Goal: Information Seeking & Learning: Check status

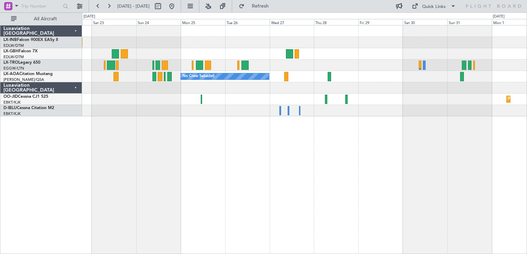
click at [176, 143] on div "Planned Maint Nice ([GEOGRAPHIC_DATA]) Planned Maint [GEOGRAPHIC_DATA] ([GEOGRA…" at bounding box center [304, 139] width 445 height 229
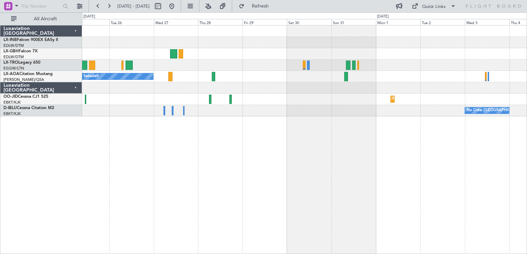
click at [276, 88] on div at bounding box center [304, 87] width 444 height 11
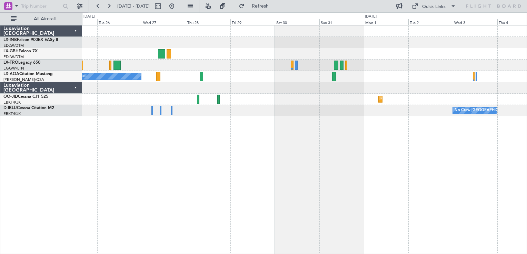
click at [271, 85] on div "No Crew Sabadell No Crew Planned Maint [GEOGRAPHIC_DATA]-[GEOGRAPHIC_DATA] No C…" at bounding box center [304, 71] width 444 height 91
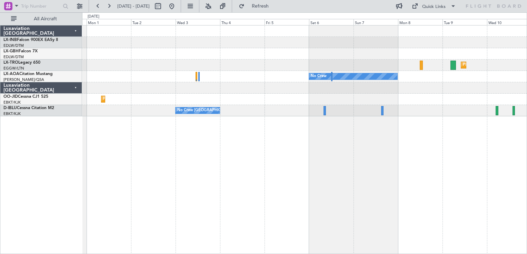
click at [241, 86] on div at bounding box center [304, 87] width 444 height 11
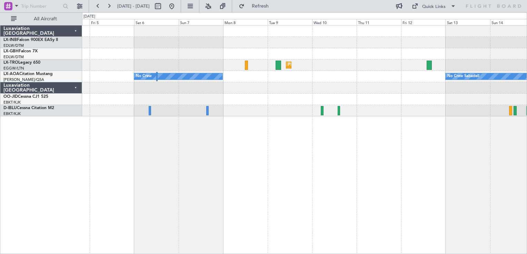
click at [457, 94] on div "Planned Maint Nurnberg Planned [GEOGRAPHIC_DATA] No Crew No Crew Sabadell No Cr…" at bounding box center [304, 71] width 444 height 91
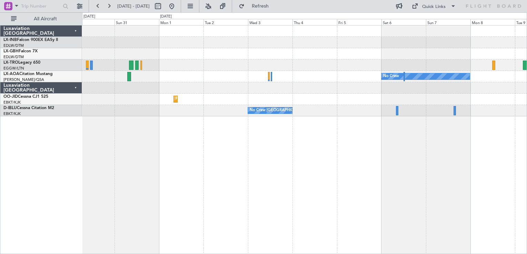
click at [451, 93] on div "Planned Maint Dusseldorf No Crew Planned Maint [GEOGRAPHIC_DATA]-[GEOGRAPHIC_DA…" at bounding box center [304, 71] width 444 height 91
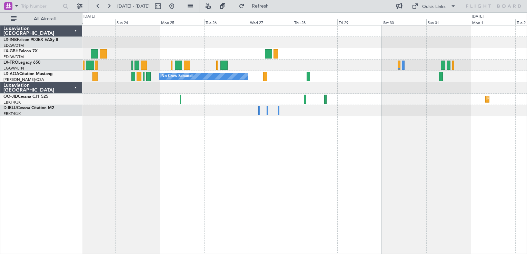
click at [415, 98] on div "Planned Maint Kortrijk-[GEOGRAPHIC_DATA]" at bounding box center [304, 99] width 444 height 11
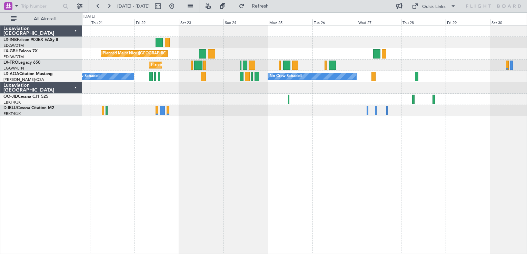
click at [325, 109] on div "Planned Maint Geneva (Cointrin) [GEOGRAPHIC_DATA] ([GEOGRAPHIC_DATA]) Unplanned…" at bounding box center [304, 71] width 444 height 91
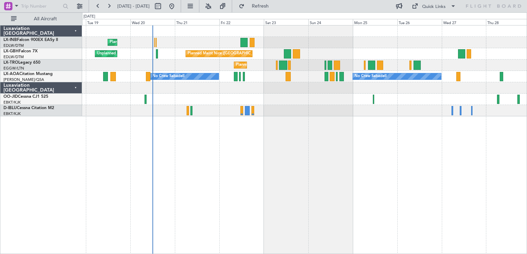
click at [313, 114] on div at bounding box center [304, 110] width 444 height 11
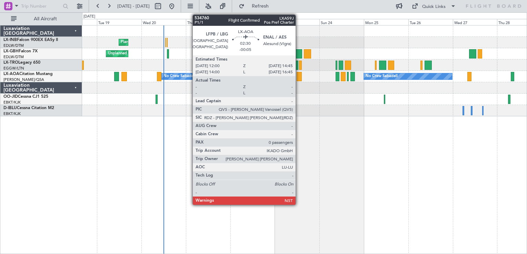
click at [298, 77] on div at bounding box center [298, 76] width 5 height 9
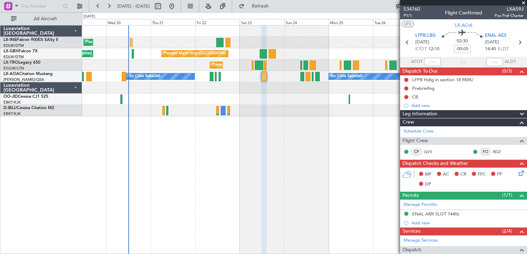
click at [280, 131] on div "Planned Maint Geneva (Cointrin) [GEOGRAPHIC_DATA] ([GEOGRAPHIC_DATA]) Unplanned…" at bounding box center [304, 139] width 445 height 229
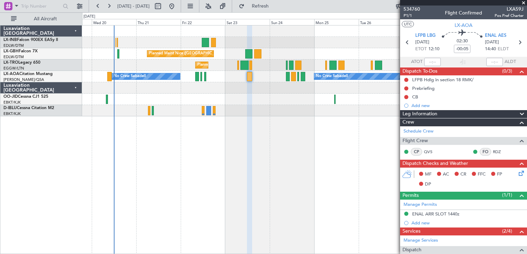
click at [300, 153] on div "Planned Maint Geneva (Cointrin) [GEOGRAPHIC_DATA] ([GEOGRAPHIC_DATA]) Unplanned…" at bounding box center [304, 139] width 445 height 229
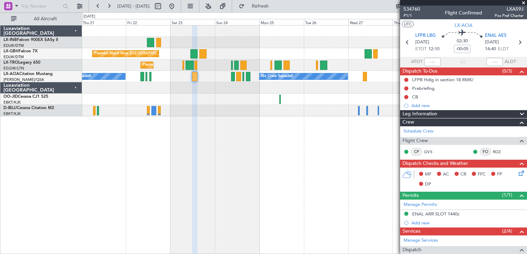
click at [241, 164] on div "Planned Maint Geneva (Cointrin) [GEOGRAPHIC_DATA] ([GEOGRAPHIC_DATA]) Unplanned…" at bounding box center [304, 139] width 445 height 229
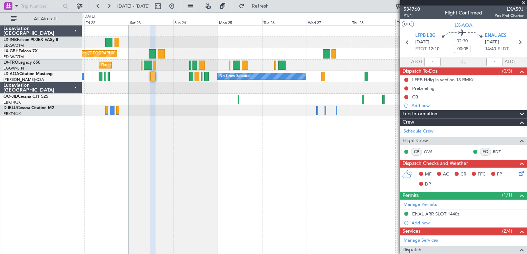
click at [224, 136] on div "Planned Maint Geneva (Cointrin) [GEOGRAPHIC_DATA] ([GEOGRAPHIC_DATA]) Unplanned…" at bounding box center [304, 139] width 445 height 229
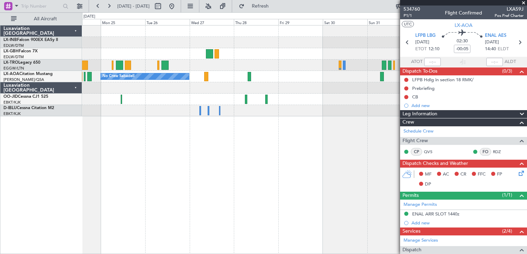
click at [222, 161] on div "Planned Maint Nice ([GEOGRAPHIC_DATA]) Planned Maint [GEOGRAPHIC_DATA] ([GEOGRA…" at bounding box center [304, 139] width 445 height 229
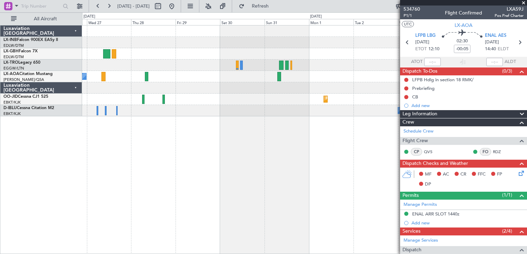
click at [203, 142] on div "No Crew Sabadell No Crew Planned Maint [GEOGRAPHIC_DATA]-[GEOGRAPHIC_DATA] No C…" at bounding box center [304, 139] width 445 height 229
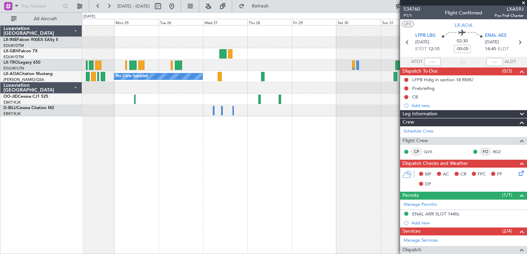
click at [377, 172] on div "Planned Maint Nice ([GEOGRAPHIC_DATA]) Planned Maint [GEOGRAPHIC_DATA] ([GEOGRA…" at bounding box center [304, 139] width 445 height 229
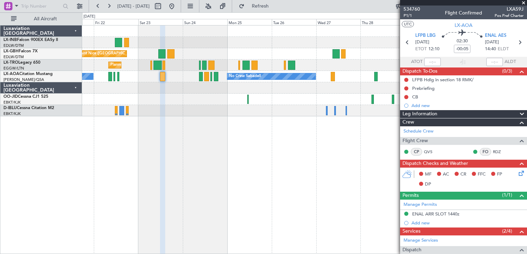
click at [309, 172] on div "Planned Maint Geneva (Cointrin) [GEOGRAPHIC_DATA] ([GEOGRAPHIC_DATA]) Unplanned…" at bounding box center [304, 139] width 445 height 229
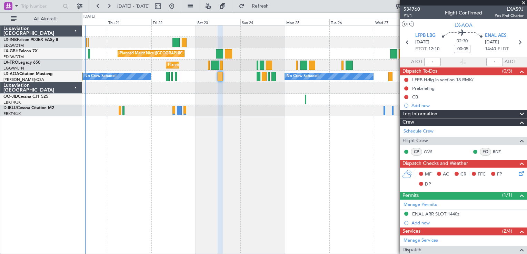
click at [292, 145] on div "Planned Maint Geneva (Cointrin) [GEOGRAPHIC_DATA] ([GEOGRAPHIC_DATA]) Unplanned…" at bounding box center [304, 139] width 445 height 229
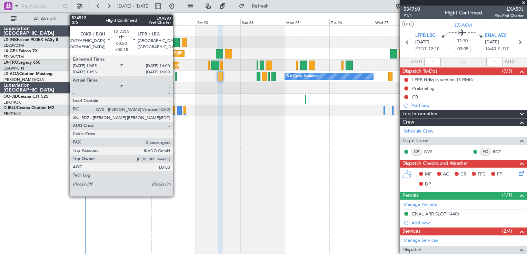
click at [176, 79] on div at bounding box center [176, 76] width 2 height 9
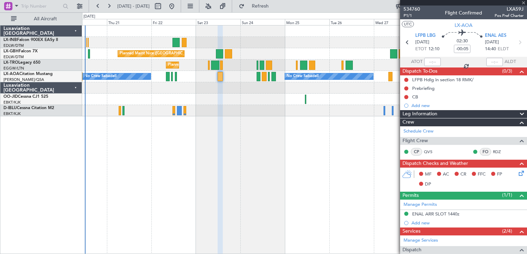
click at [176, 76] on div at bounding box center [176, 76] width 2 height 9
type input "+00:15"
type input "2"
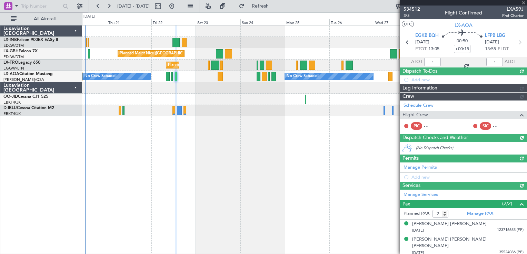
scroll to position [126, 0]
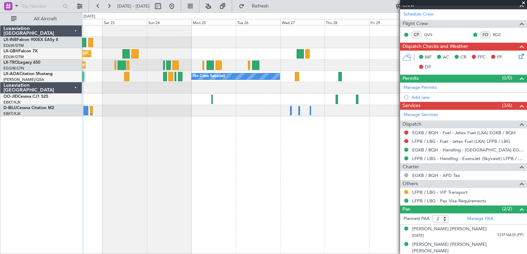
click at [203, 174] on div "Planned Maint Nice ([GEOGRAPHIC_DATA]) Planned Maint [GEOGRAPHIC_DATA] ([GEOGRA…" at bounding box center [304, 139] width 445 height 229
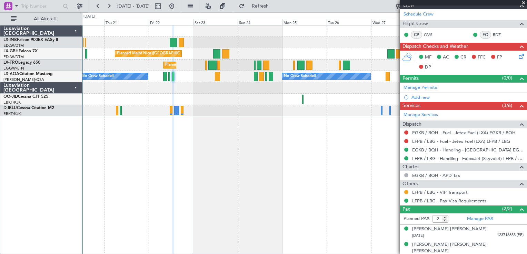
click at [299, 165] on div "Planned Maint Geneva (Cointrin) [GEOGRAPHIC_DATA] ([GEOGRAPHIC_DATA]) Unplanned…" at bounding box center [304, 139] width 445 height 229
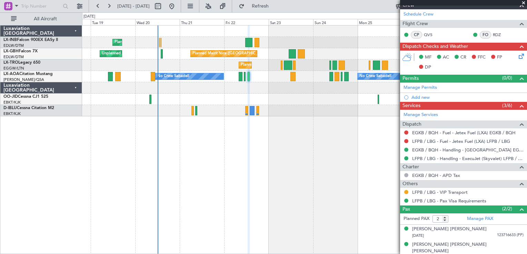
click at [303, 163] on div "Planned Maint Geneva (Cointrin) [GEOGRAPHIC_DATA] ([GEOGRAPHIC_DATA]) Unplanned…" at bounding box center [304, 139] width 445 height 229
